Goal: Understand process/instructions: Learn how to perform a task or action

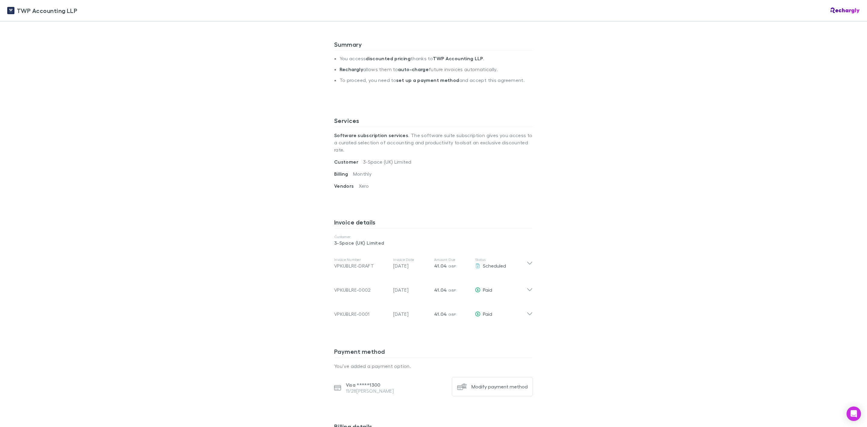
scroll to position [136, 0]
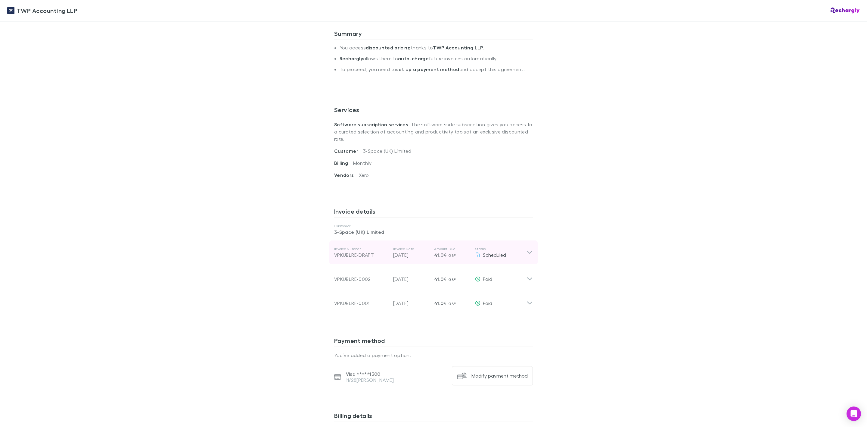
click at [528, 249] on icon at bounding box center [530, 252] width 6 height 7
click at [527, 273] on icon at bounding box center [530, 276] width 6 height 12
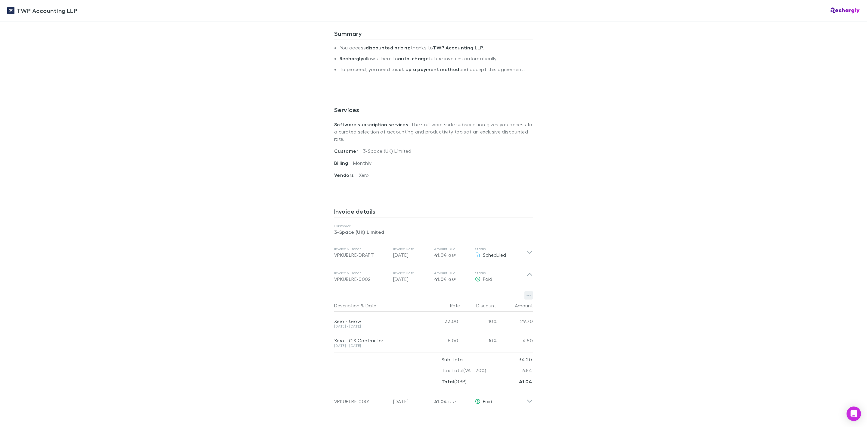
click at [527, 293] on icon "button" at bounding box center [529, 295] width 4 height 5
click at [634, 198] on div at bounding box center [433, 213] width 867 height 427
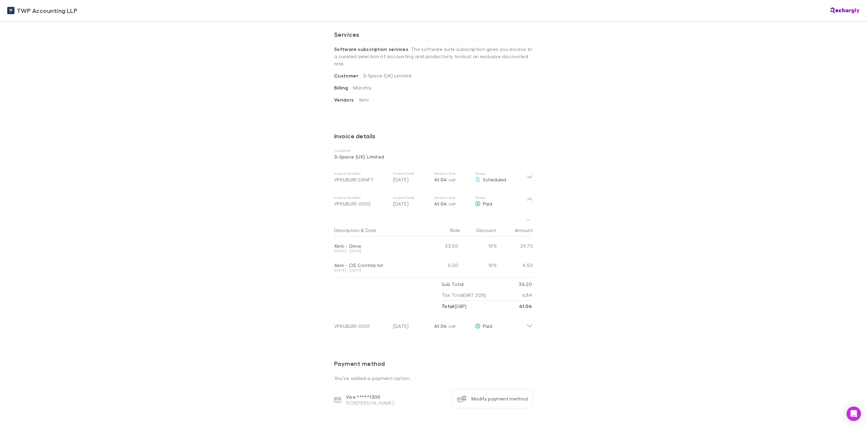
scroll to position [226, 0]
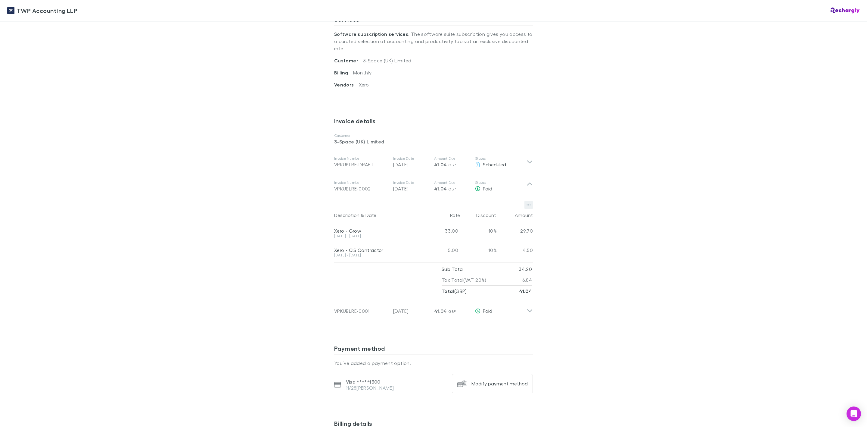
click at [527, 202] on icon "button" at bounding box center [529, 204] width 4 height 5
